Goal: Task Accomplishment & Management: Use online tool/utility

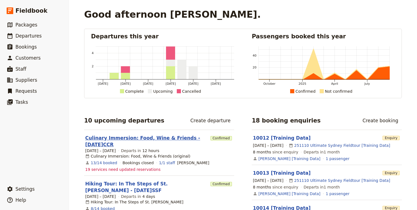
click at [128, 141] on link "Culinary Immersion: Food, Wine & Friends - 2025.09.28.CCR" at bounding box center [146, 141] width 123 height 13
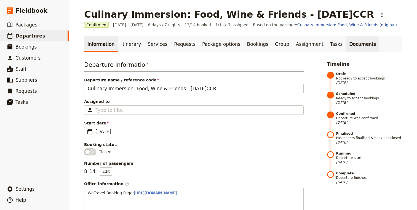
click at [346, 45] on link "Documents" at bounding box center [362, 43] width 33 height 15
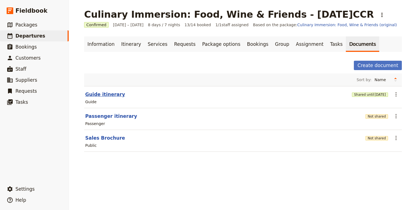
click at [101, 92] on button "Guide itinerary" at bounding box center [105, 94] width 40 height 7
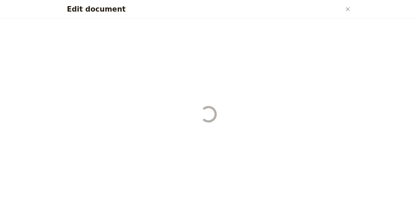
select select "STAFF"
select select "RUN_SHEET"
select select "DEFAULT"
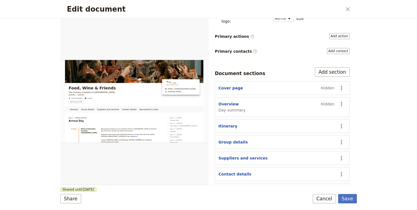
scroll to position [85, 0]
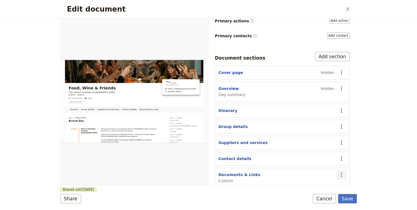
click at [342, 172] on icon "Actions" at bounding box center [341, 174] width 1 height 4
click at [322, 134] on button "Remove section" at bounding box center [319, 138] width 51 height 8
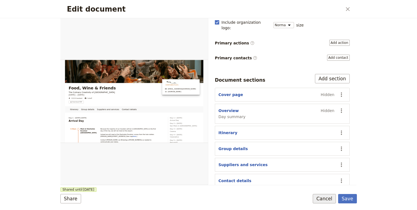
click at [326, 197] on button "Cancel" at bounding box center [324, 198] width 23 height 9
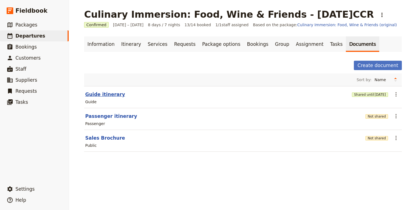
click at [116, 91] on button "Guide itinerary" at bounding box center [105, 94] width 40 height 7
select select "STAFF"
select select "RUN_SHEET"
select select "DEFAULT"
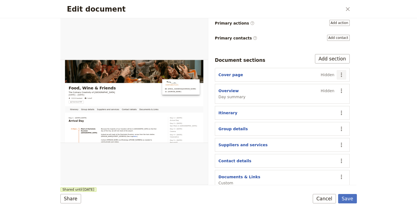
scroll to position [85, 0]
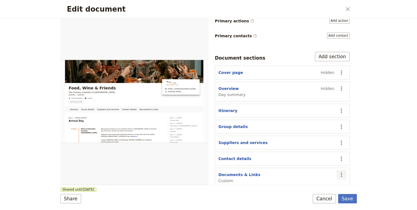
click at [340, 171] on icon "Actions" at bounding box center [341, 174] width 7 height 7
click at [320, 128] on span "Edit section" at bounding box center [320, 130] width 45 height 6
select select "CUSTOM"
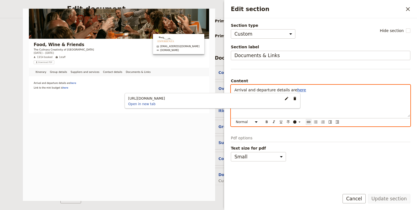
click at [298, 89] on span "here" at bounding box center [302, 90] width 9 height 4
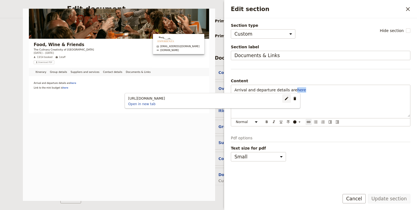
click at [283, 99] on button "​" at bounding box center [287, 98] width 8 height 8
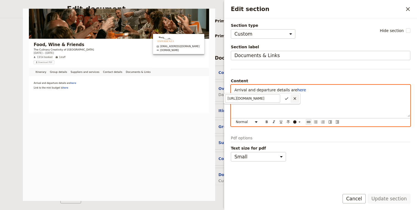
click at [294, 99] on icon "Cancel link url changes" at bounding box center [295, 98] width 4 height 4
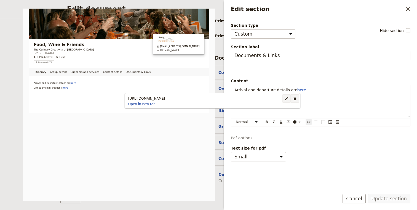
click at [288, 99] on button "​" at bounding box center [287, 98] width 8 height 8
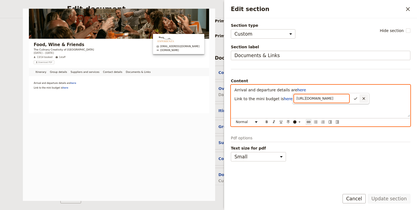
scroll to position [0, 0]
type input "h"
paste input "https://drive.google.com/file/d/1lPar-h2luKpGcNhGruZHRl8Whe9ppEGy/view?usp=shar…"
type input "https://drive.google.com/file/d/1lPar-h2luKpGcNhGruZHRl8Whe9ppEGy/view?usp=shar…"
click at [354, 99] on icon "Confirm link url changes" at bounding box center [356, 98] width 4 height 4
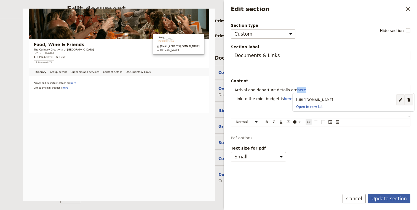
click at [383, 201] on button "Update section" at bounding box center [389, 198] width 43 height 9
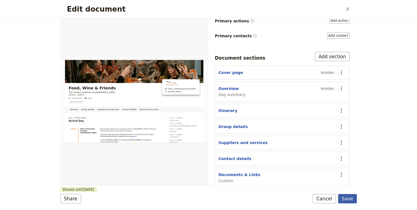
click at [346, 199] on button "Save" at bounding box center [347, 198] width 19 height 9
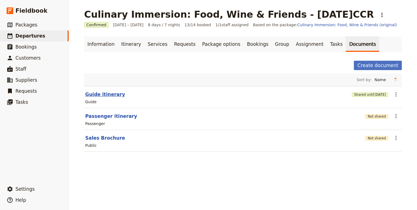
click at [111, 94] on button "Guide itinerary" at bounding box center [105, 94] width 40 height 7
select select "STAFF"
select select "RUN_SHEET"
select select "DEFAULT"
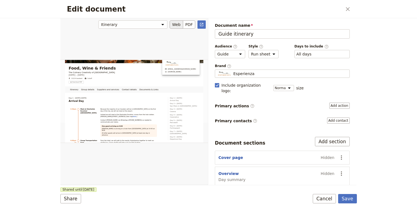
scroll to position [52, 0]
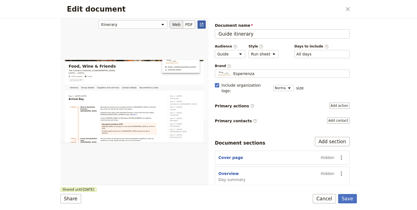
click at [202, 25] on icon "Open full preview" at bounding box center [202, 24] width 4 height 4
